Goal: Task Accomplishment & Management: Use online tool/utility

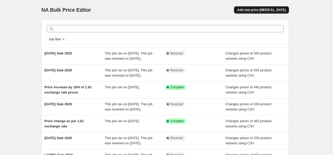
click at [262, 10] on span "Add new price [MEDICAL_DATA]" at bounding box center [261, 10] width 48 height 4
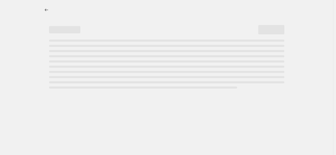
select select "percentage"
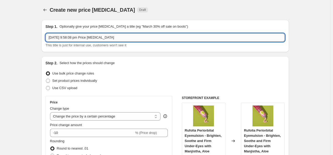
click at [131, 40] on input "[DATE] 9:58:08 pm Price [MEDICAL_DATA]" at bounding box center [165, 37] width 239 height 8
type input "P"
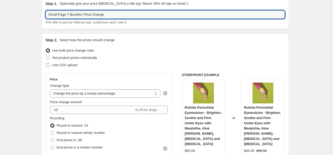
type input "Email Page 7 Bundles' Price Change"
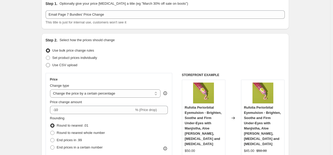
click at [72, 63] on span "Use CSV upload" at bounding box center [64, 65] width 25 height 4
click at [46, 63] on input "Use CSV upload" at bounding box center [46, 63] width 0 height 0
radio input "true"
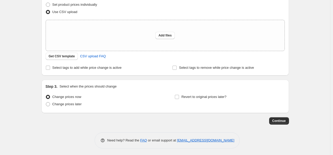
scroll to position [77, 0]
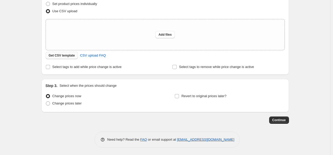
click at [71, 59] on button "Get CSV template" at bounding box center [62, 55] width 33 height 7
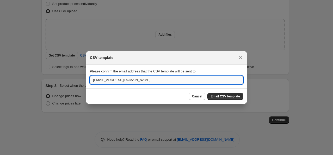
click at [142, 81] on input "[EMAIL_ADDRESS][DOMAIN_NAME]" at bounding box center [166, 80] width 153 height 8
type input "[EMAIL_ADDRESS][DOMAIN_NAME]"
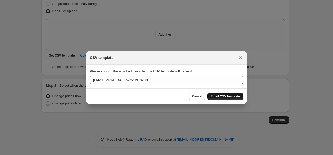
click at [213, 95] on span "Email CSV template" at bounding box center [225, 96] width 29 height 4
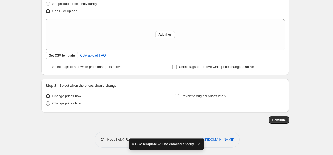
click at [73, 103] on span "Change prices later" at bounding box center [66, 103] width 29 height 4
click at [46, 102] on input "Change prices later" at bounding box center [46, 101] width 0 height 0
radio input "true"
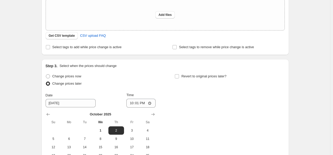
scroll to position [97, 0]
click at [55, 34] on span "Get CSV template" at bounding box center [62, 35] width 26 height 4
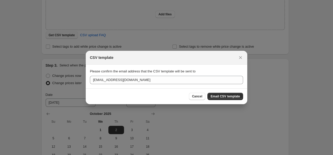
scroll to position [0, 0]
click at [220, 96] on span "Email CSV template" at bounding box center [225, 96] width 29 height 4
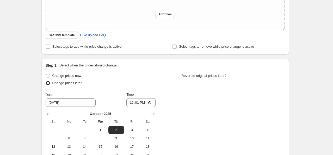
scroll to position [166, 0]
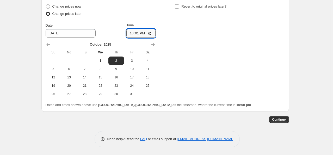
click at [151, 33] on input "22:01" at bounding box center [140, 33] width 29 height 9
type input "05:00"
click at [192, 48] on div "Change prices now Change prices later Date [DATE] Time 05:00 [DATE] Su Mo Tu We…" at bounding box center [165, 50] width 239 height 95
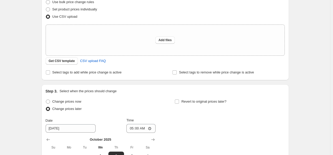
scroll to position [60, 0]
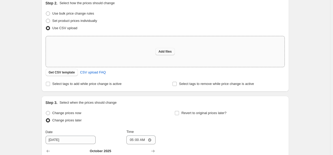
click at [172, 54] on button "Add files" at bounding box center [165, 51] width 20 height 7
type input "C:\fakepath\7 Bundles price Change - Email.csv"
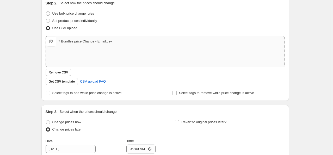
scroll to position [175, 0]
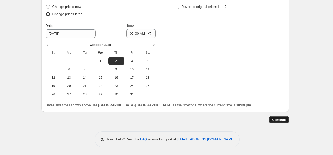
click at [281, 117] on button "Continue" at bounding box center [279, 119] width 20 height 7
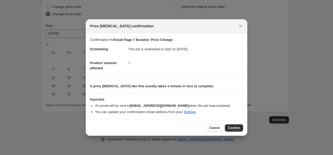
click at [230, 124] on div "Cancel Confirm" at bounding box center [167, 128] width 162 height 16
click at [231, 128] on span "Confirm" at bounding box center [234, 128] width 12 height 4
